Goal: Task Accomplishment & Management: Manage account settings

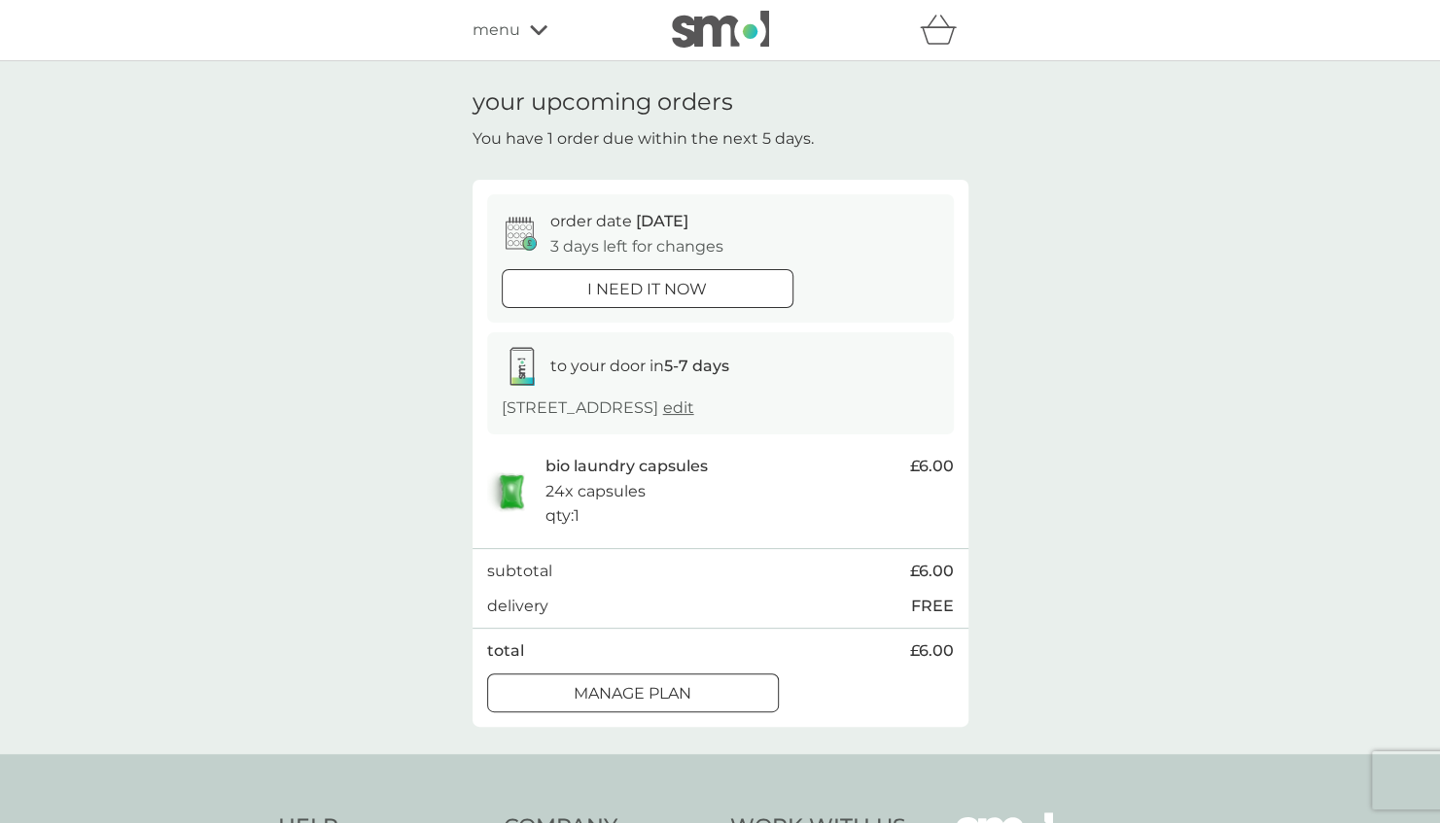
click at [645, 700] on div at bounding box center [633, 693] width 70 height 20
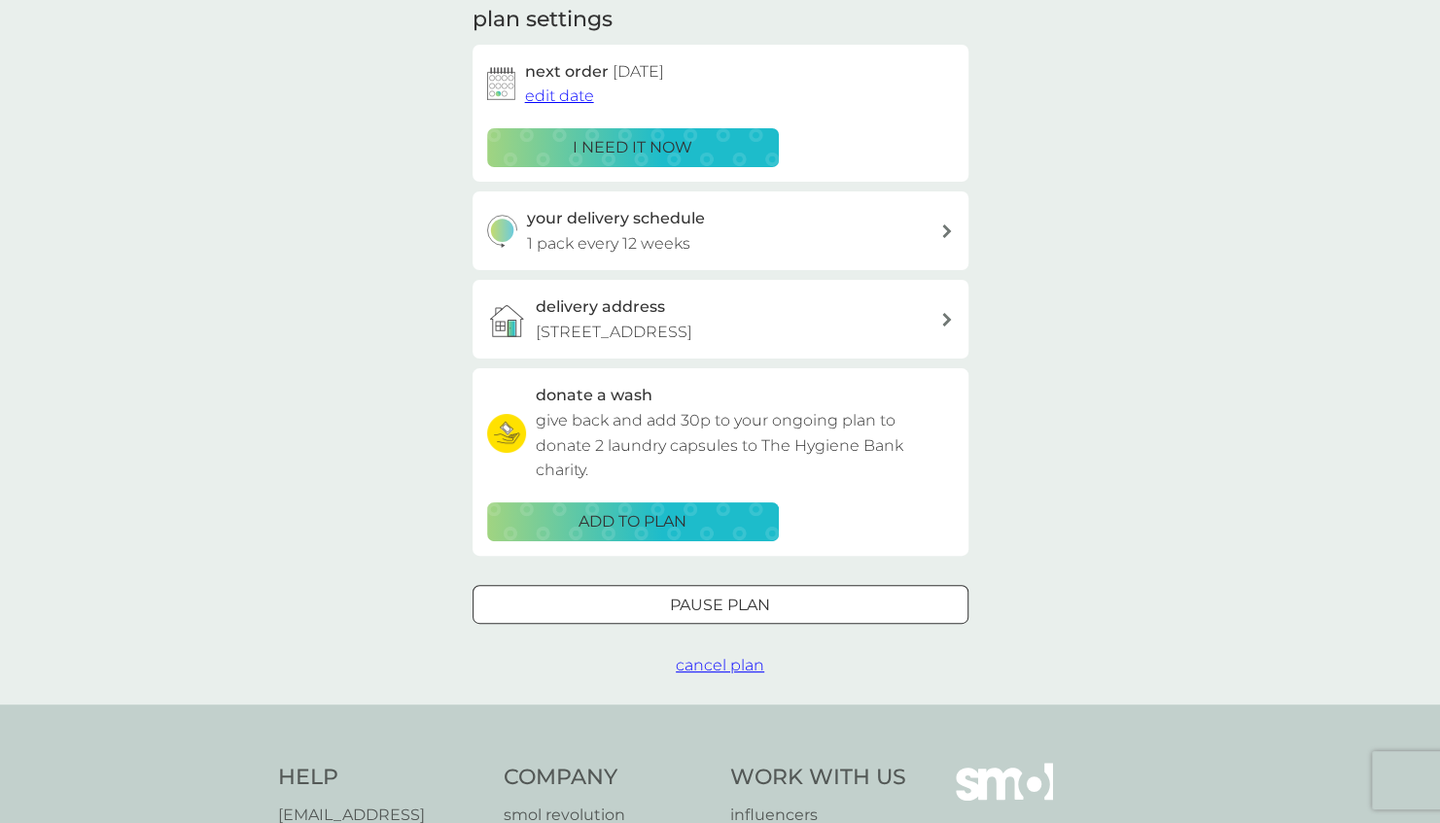
scroll to position [289, 0]
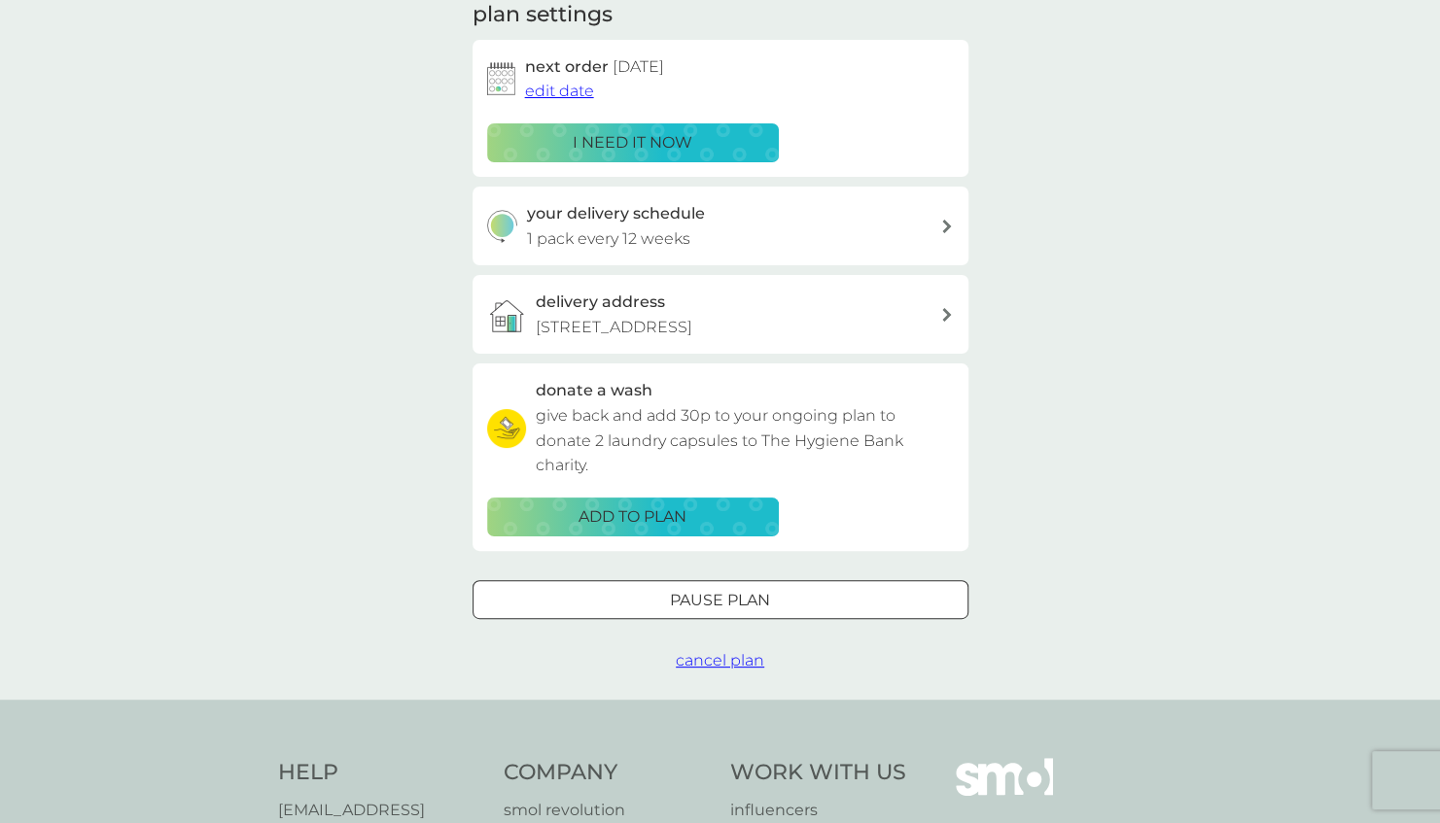
click at [800, 211] on div "your delivery schedule 1 pack every 12 weeks" at bounding box center [733, 226] width 413 height 50
select select "84"
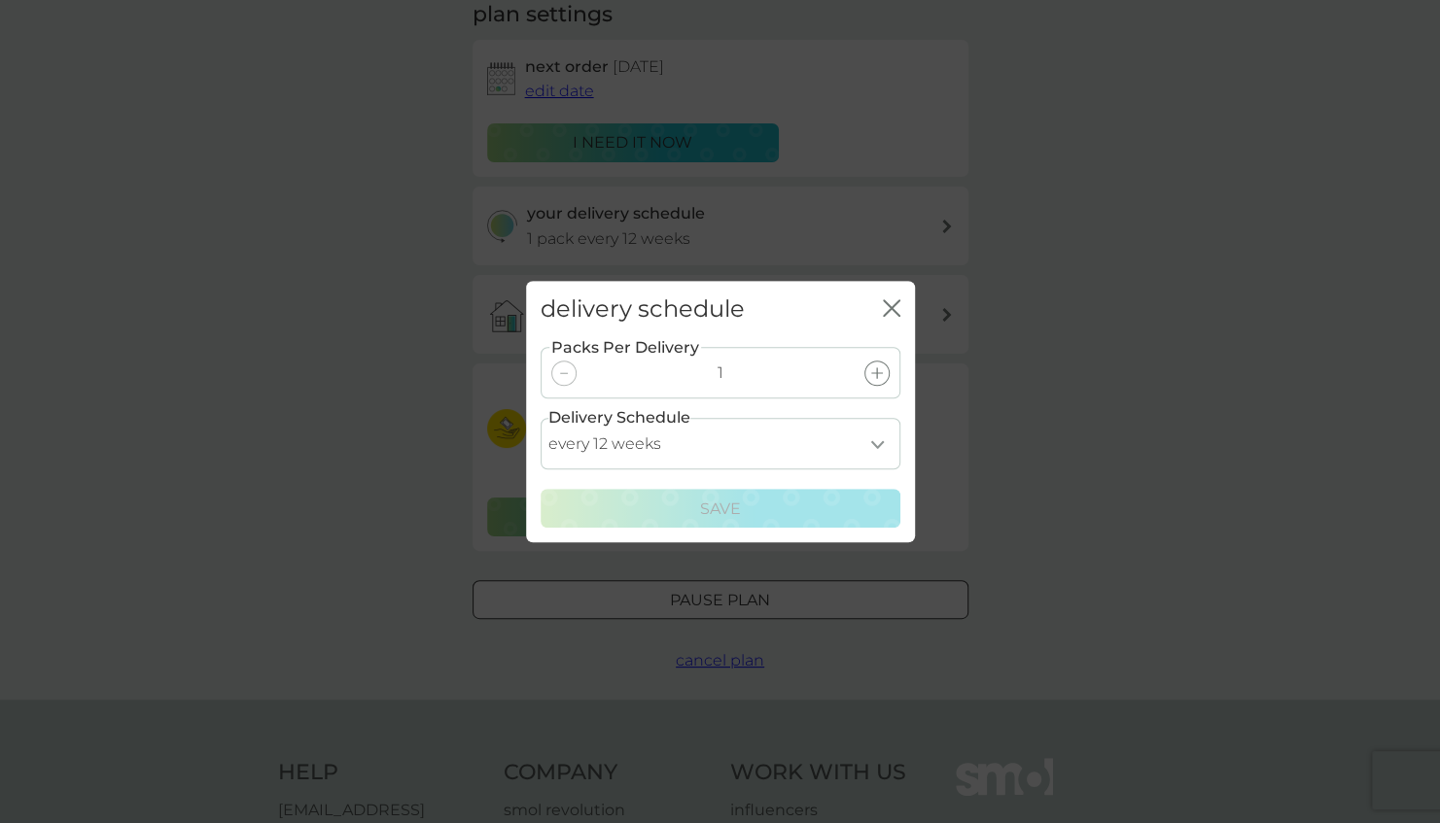
click at [886, 303] on icon "close" at bounding box center [888, 308] width 8 height 16
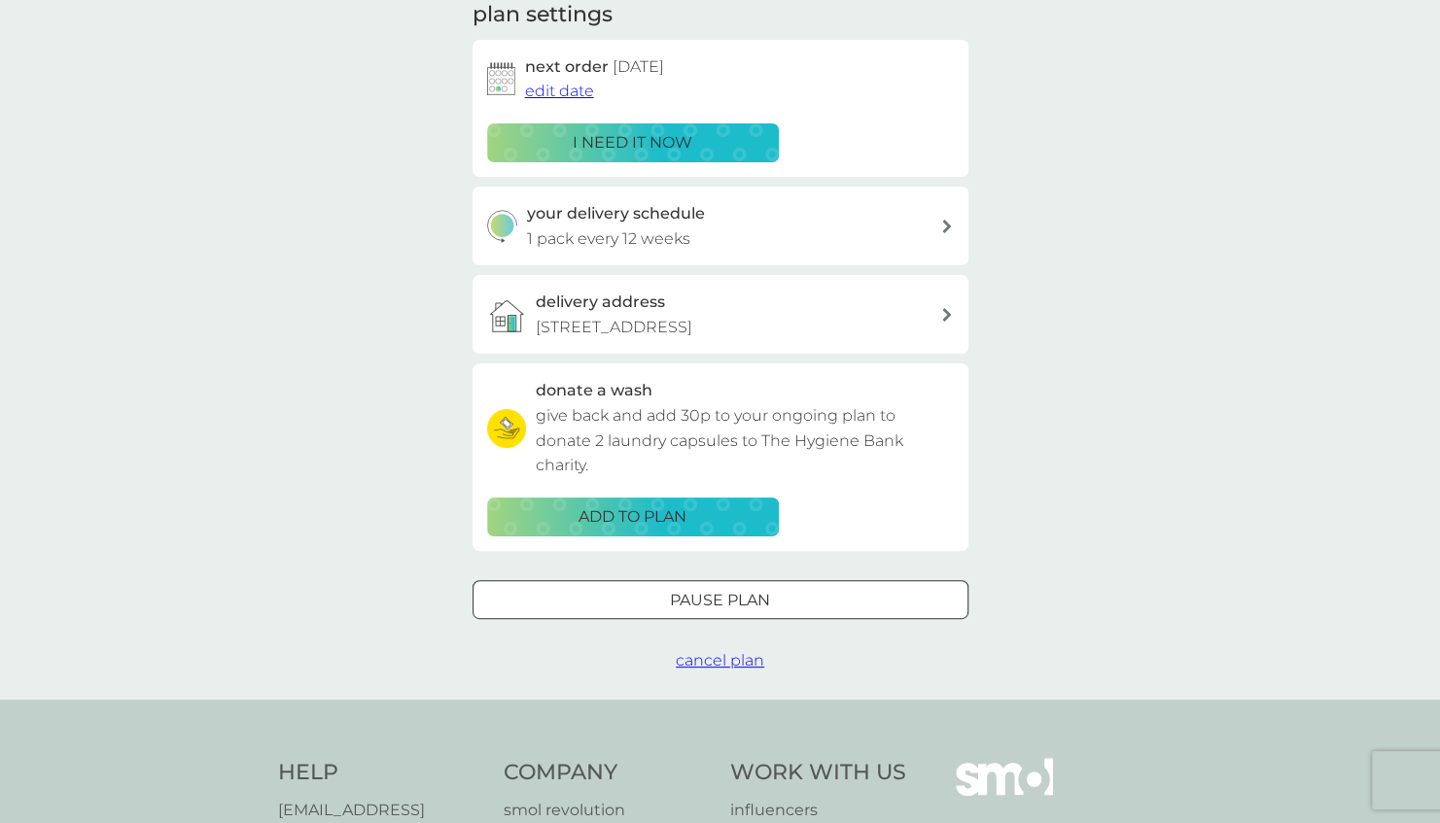
click at [564, 99] on span "edit date" at bounding box center [559, 91] width 69 height 18
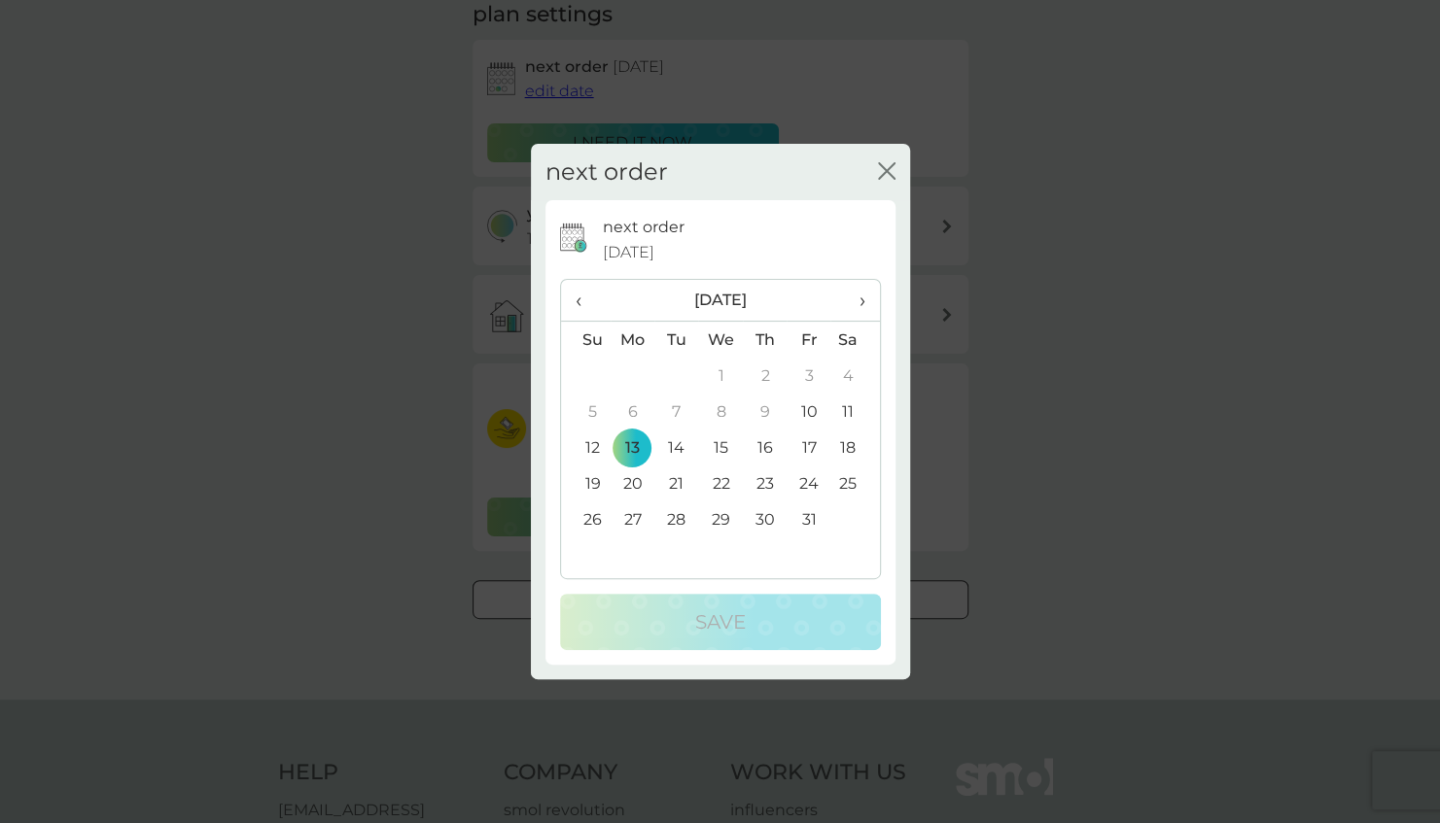
click at [811, 524] on td "31" at bounding box center [808, 520] width 44 height 36
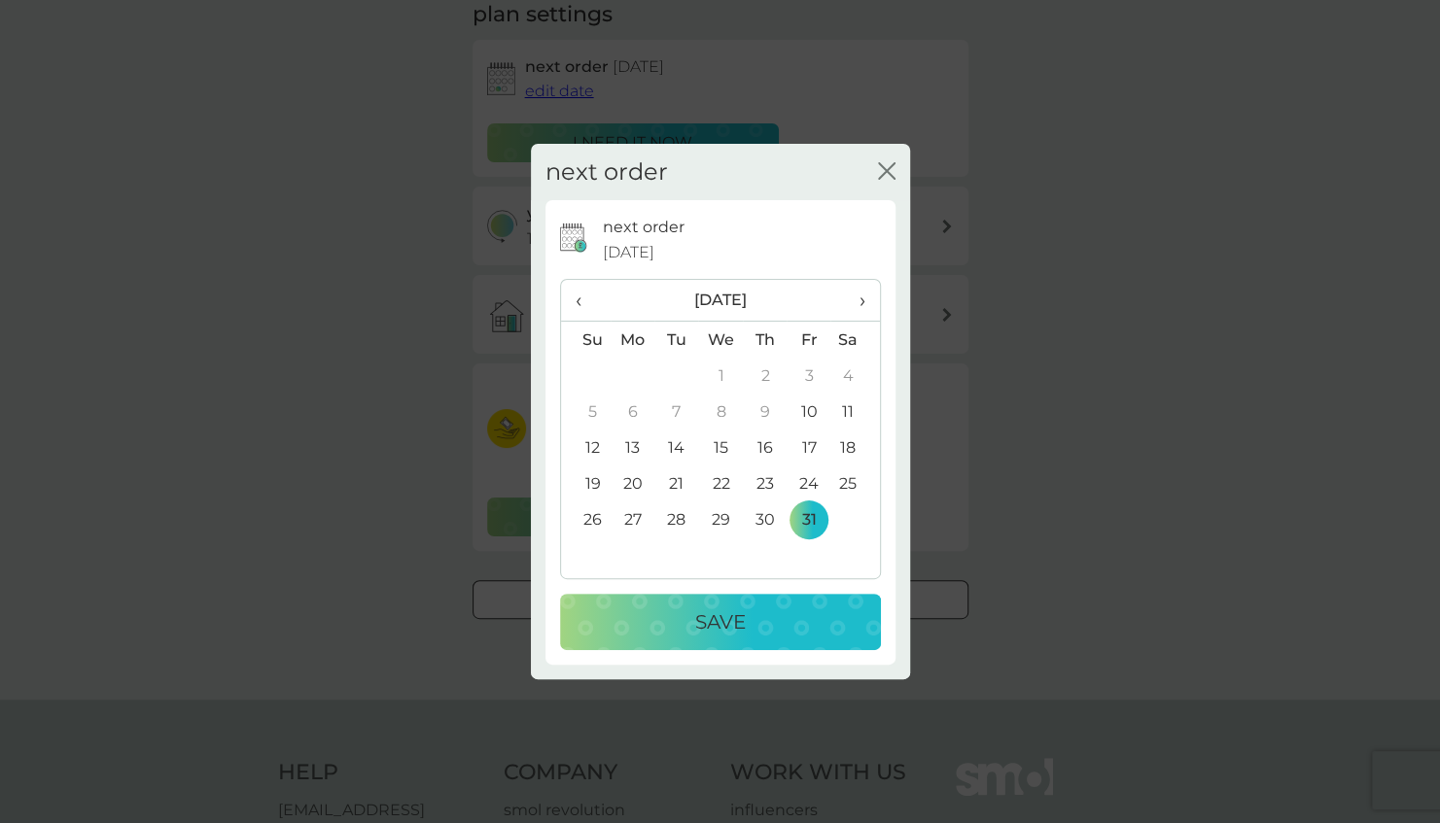
click at [702, 628] on p "Save" at bounding box center [720, 622] width 51 height 31
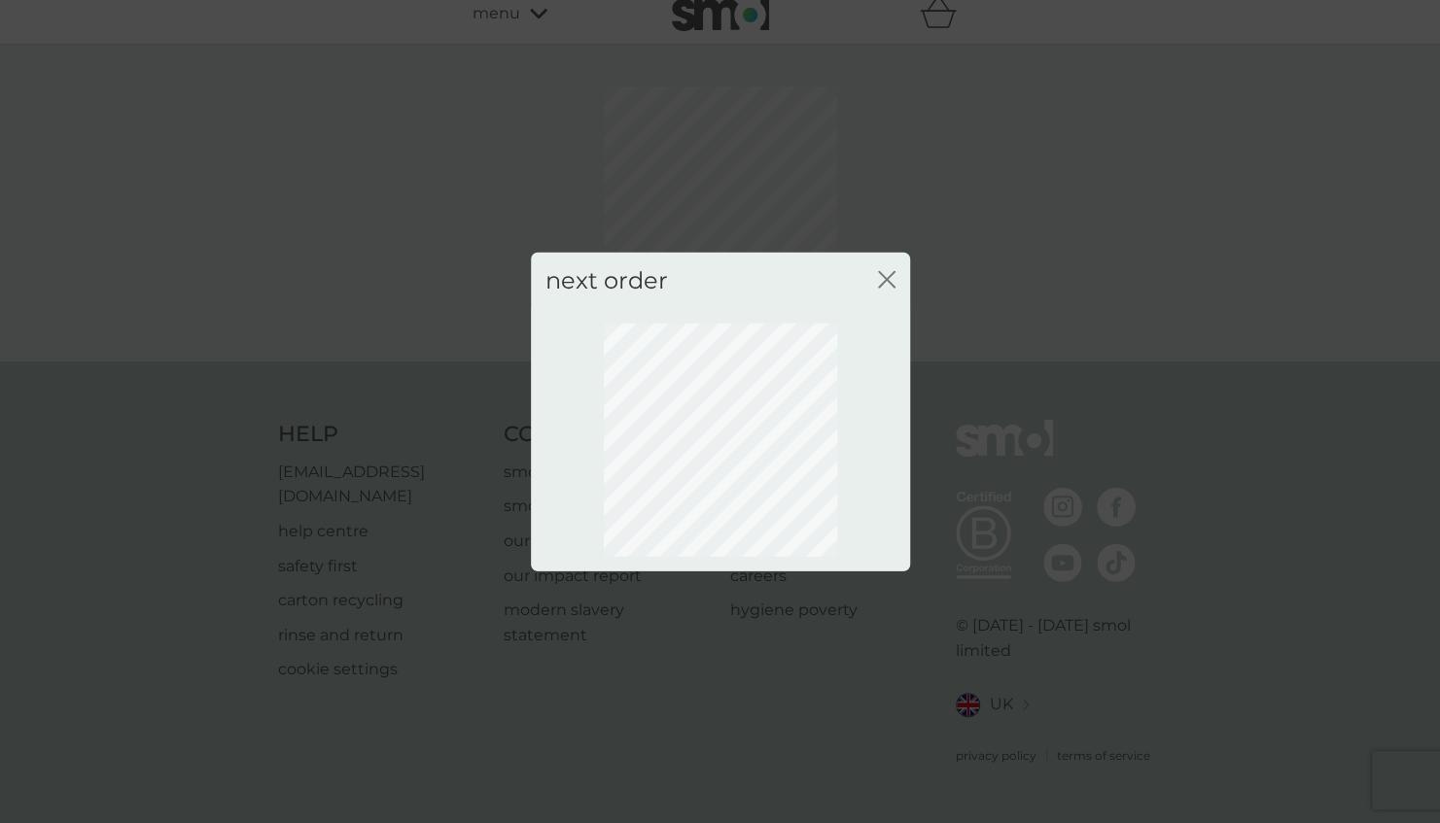
scroll to position [0, 0]
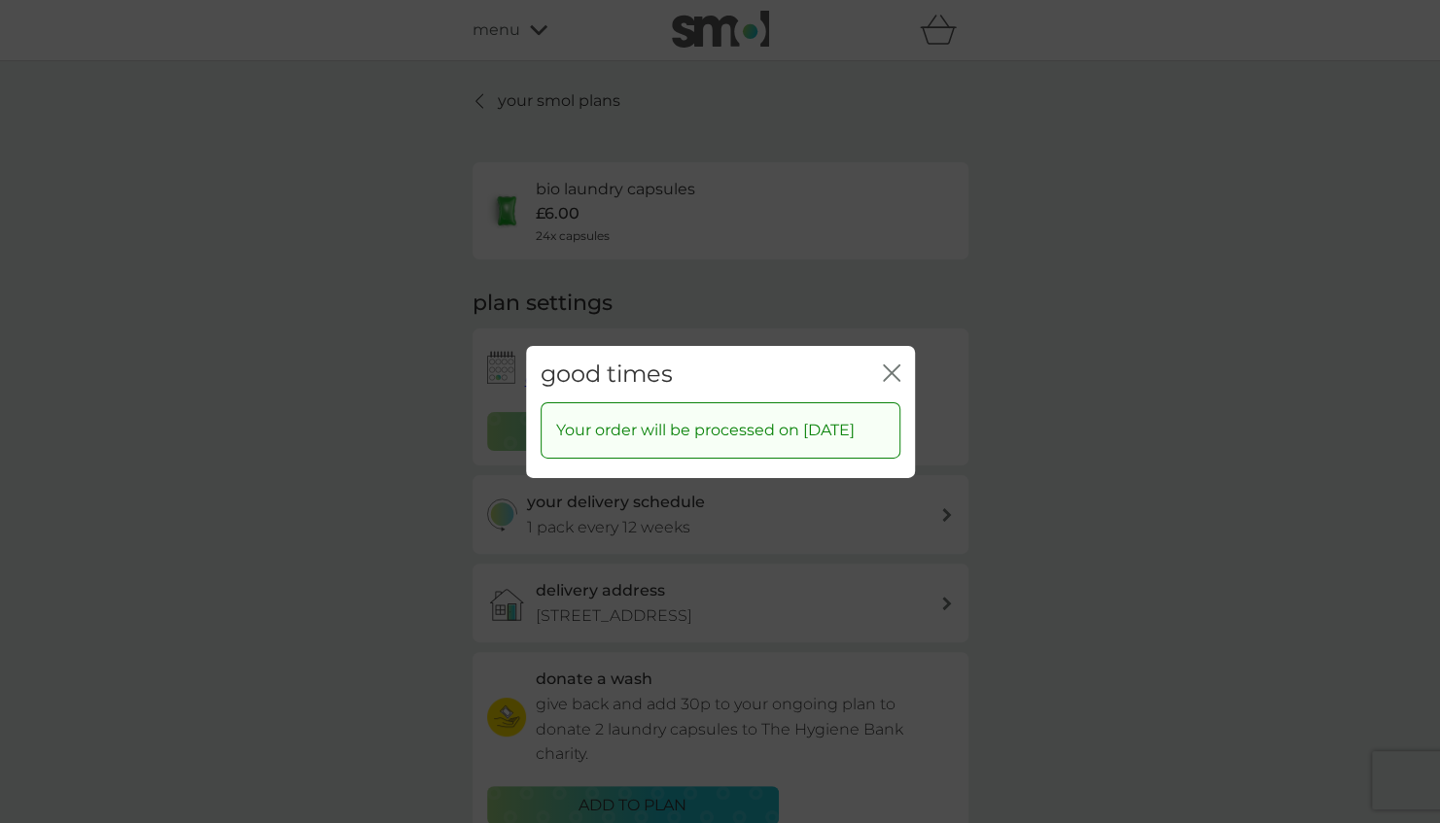
click at [896, 369] on button "close" at bounding box center [891, 374] width 17 height 20
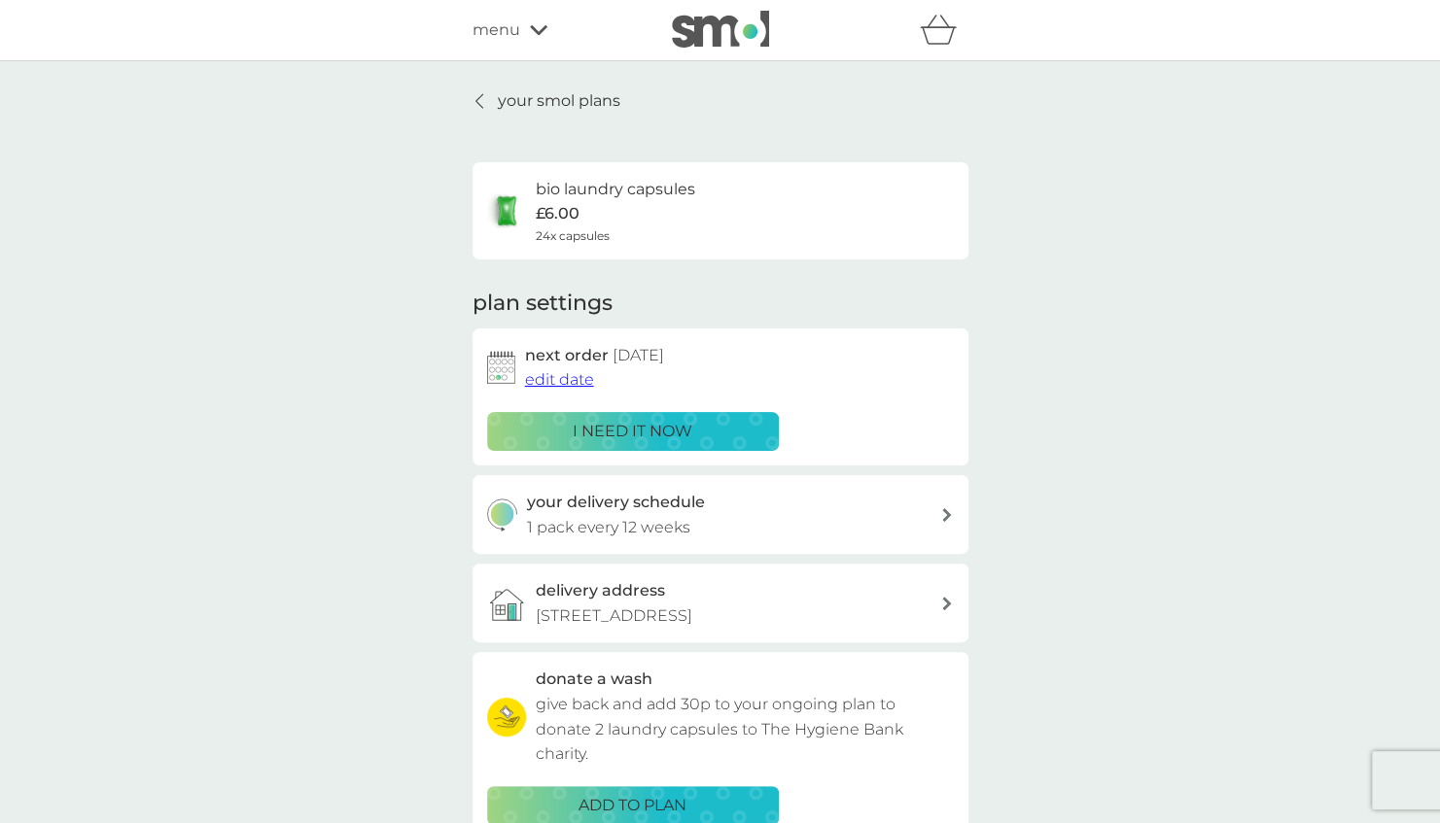
click at [473, 103] on div at bounding box center [480, 101] width 14 height 16
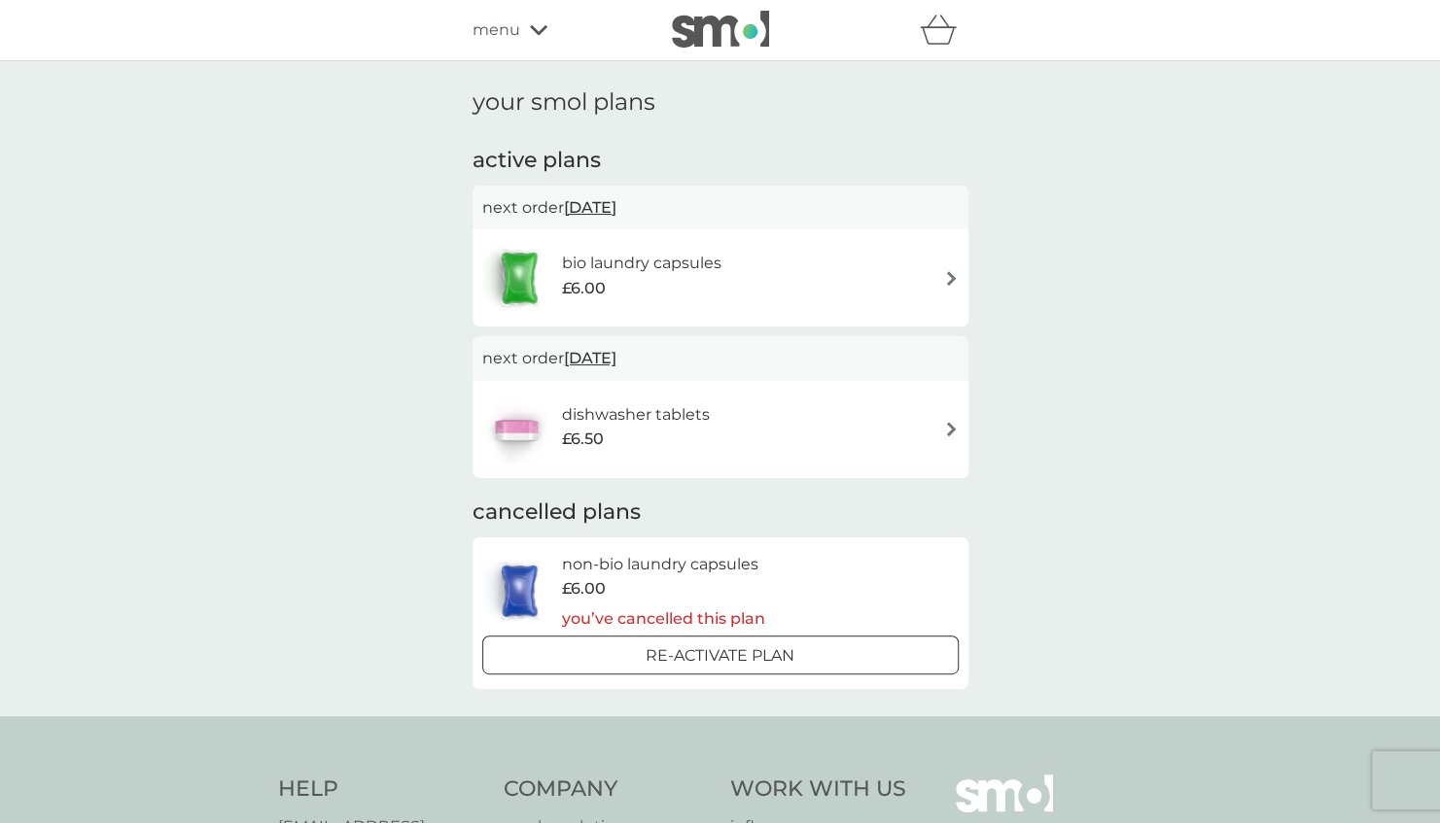
click at [632, 424] on h6 "dishwasher tablets" at bounding box center [635, 414] width 148 height 25
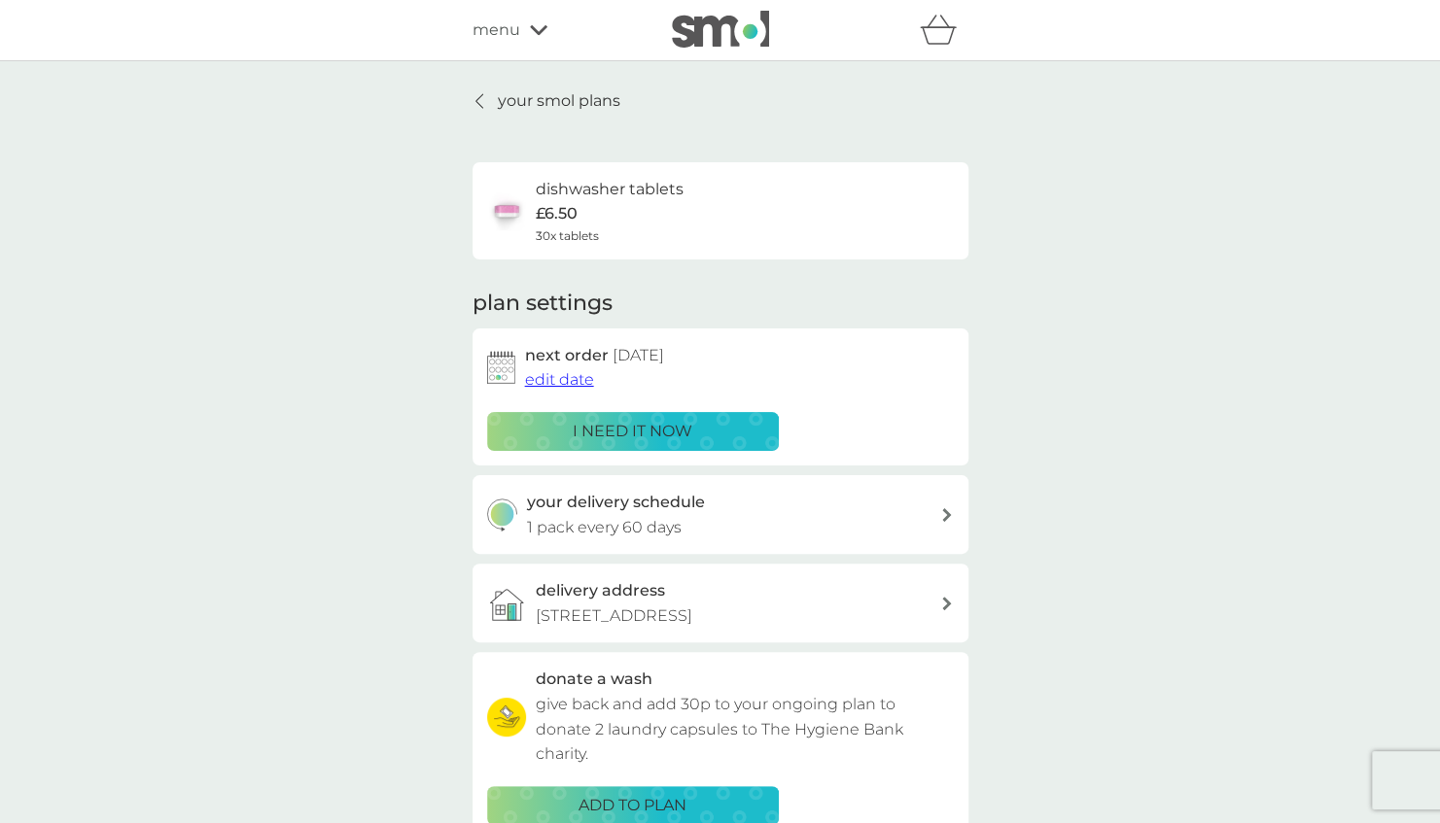
click at [480, 105] on icon at bounding box center [479, 101] width 8 height 16
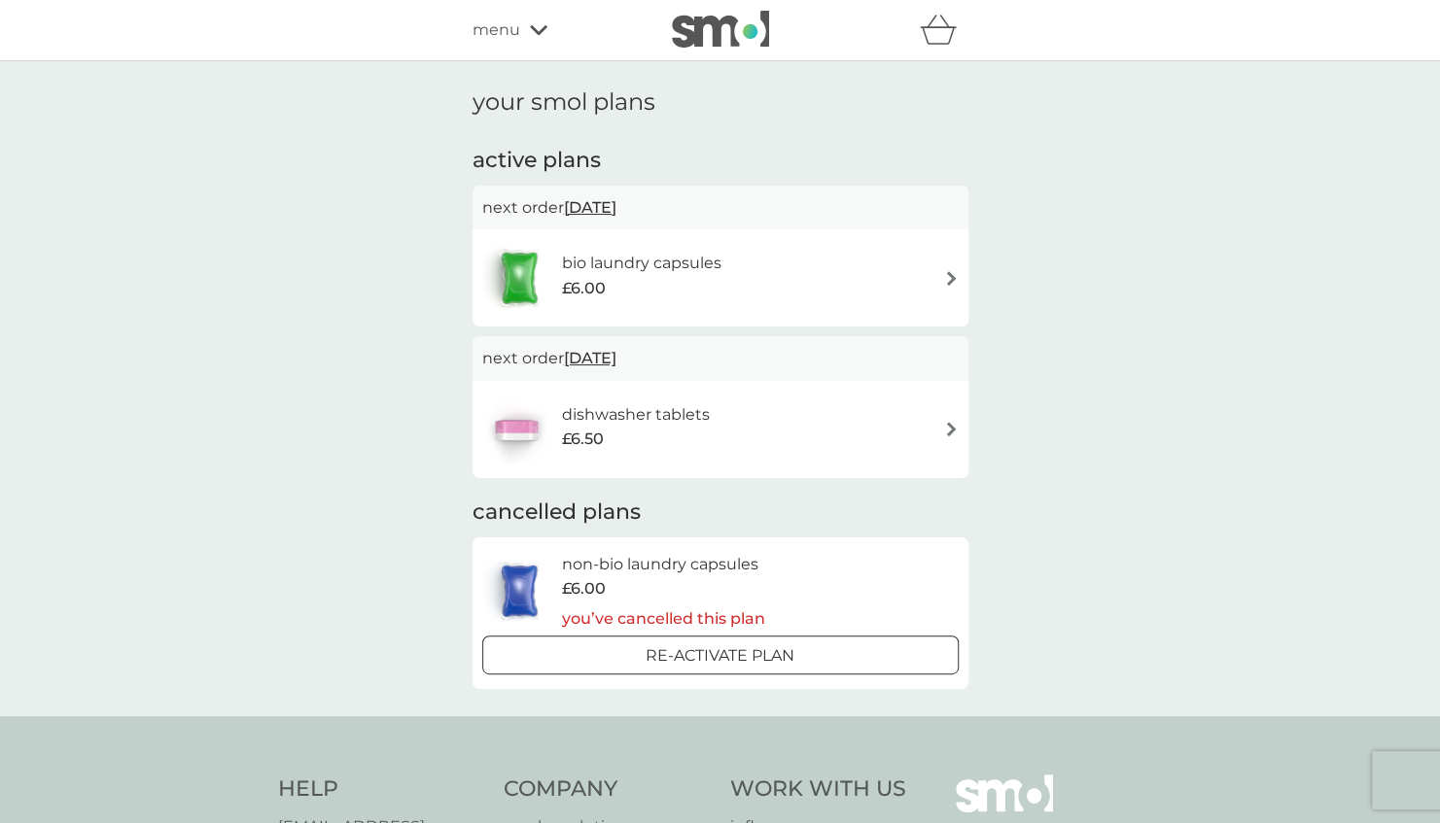
click at [524, 26] on div "menu" at bounding box center [554, 29] width 165 height 25
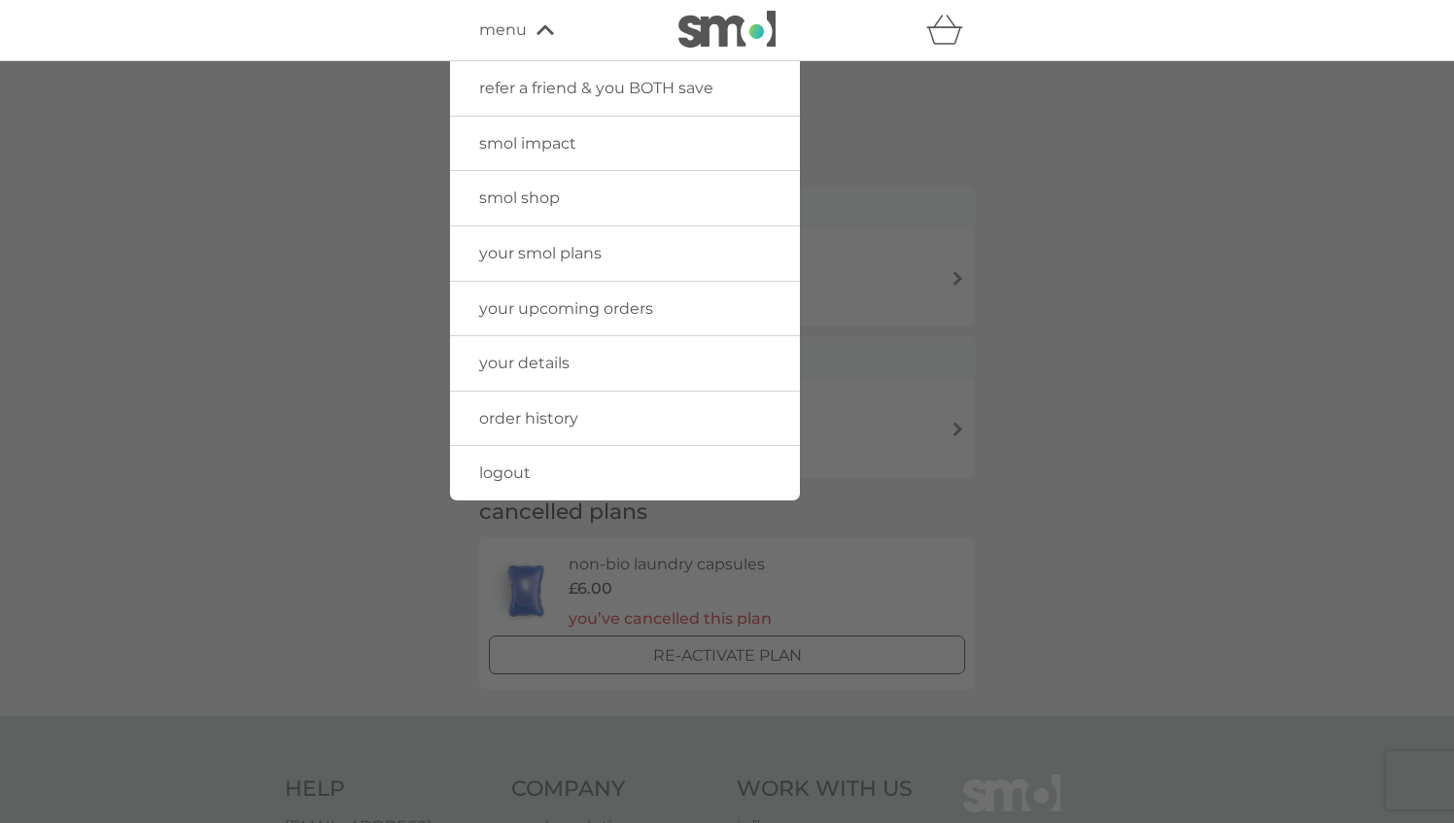
click at [524, 205] on span "smol shop" at bounding box center [519, 198] width 81 height 18
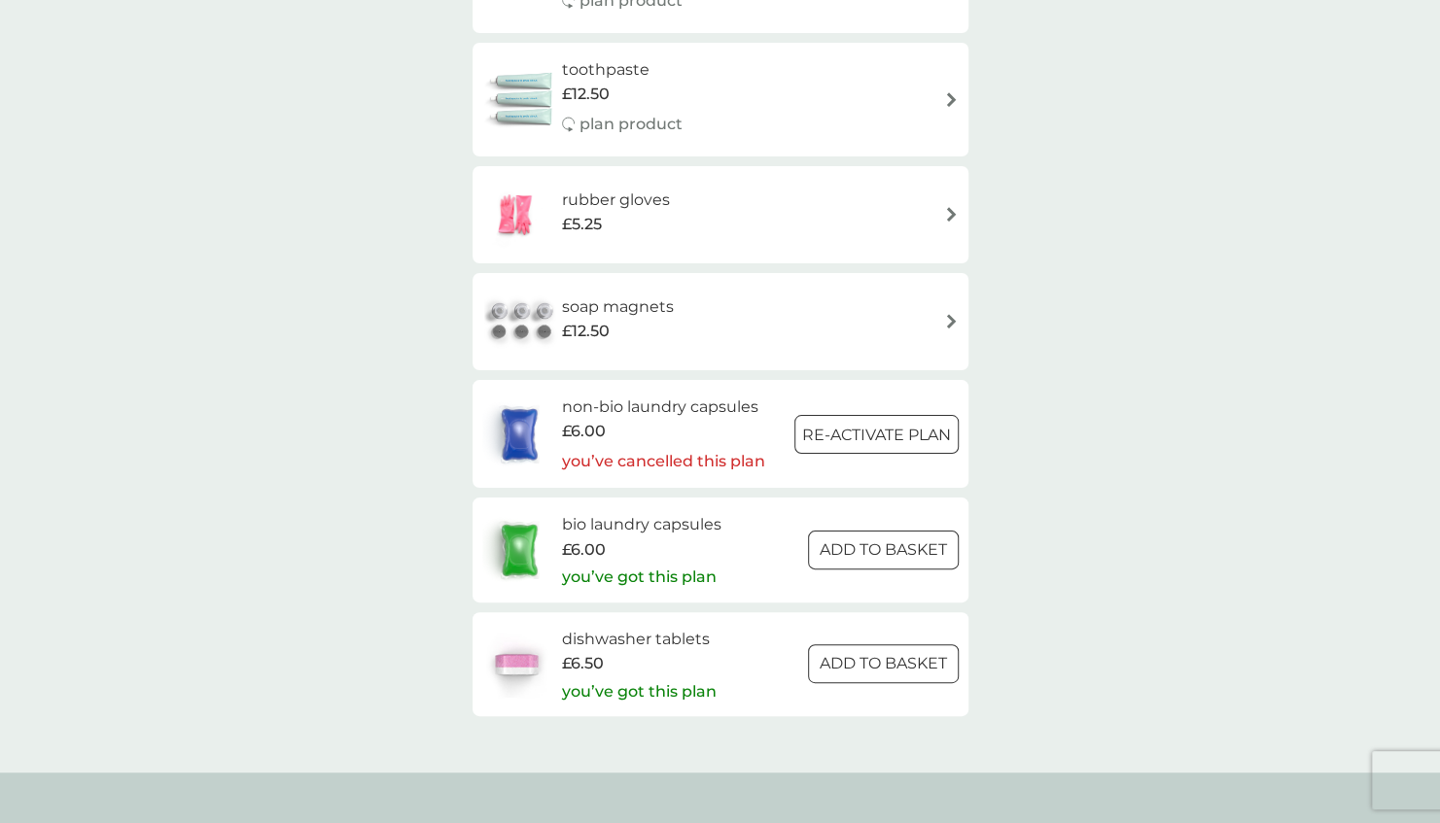
scroll to position [2960, 0]
